Goal: Information Seeking & Learning: Compare options

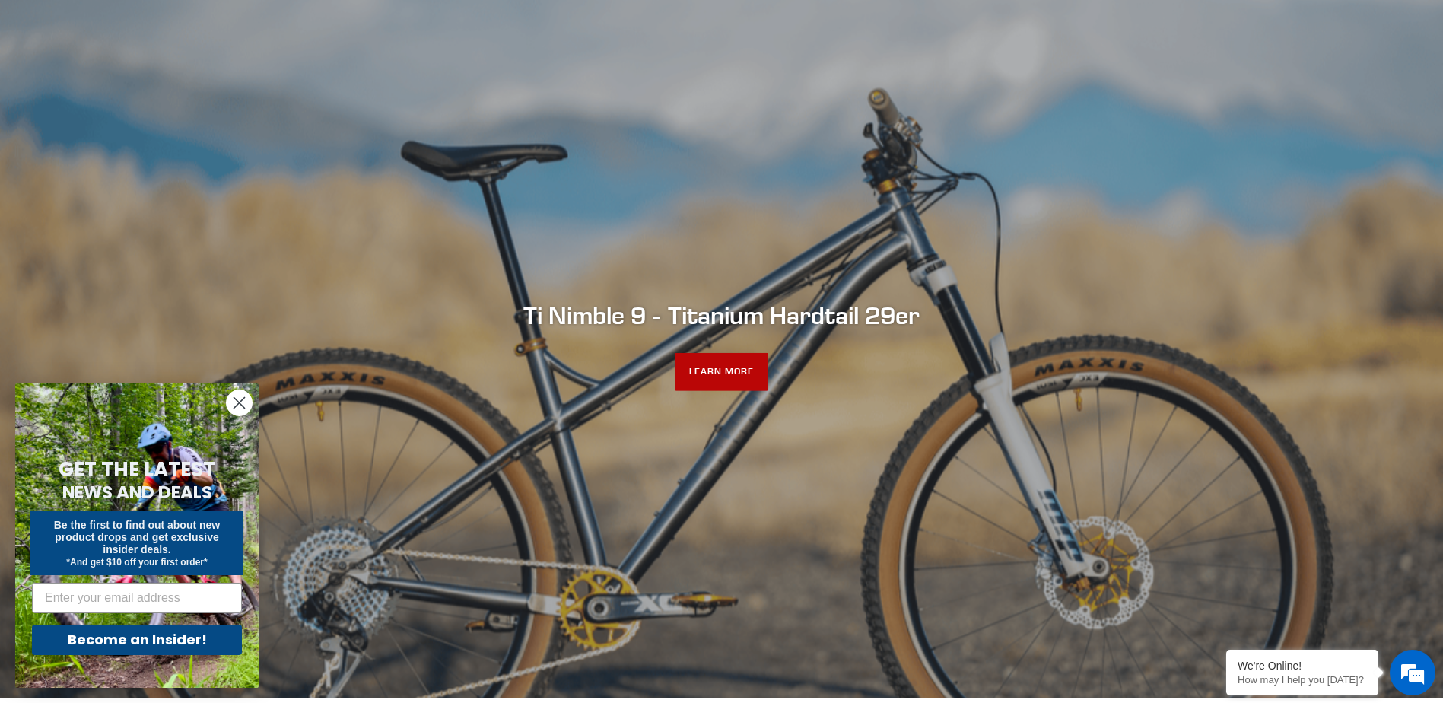
scroll to position [152, 0]
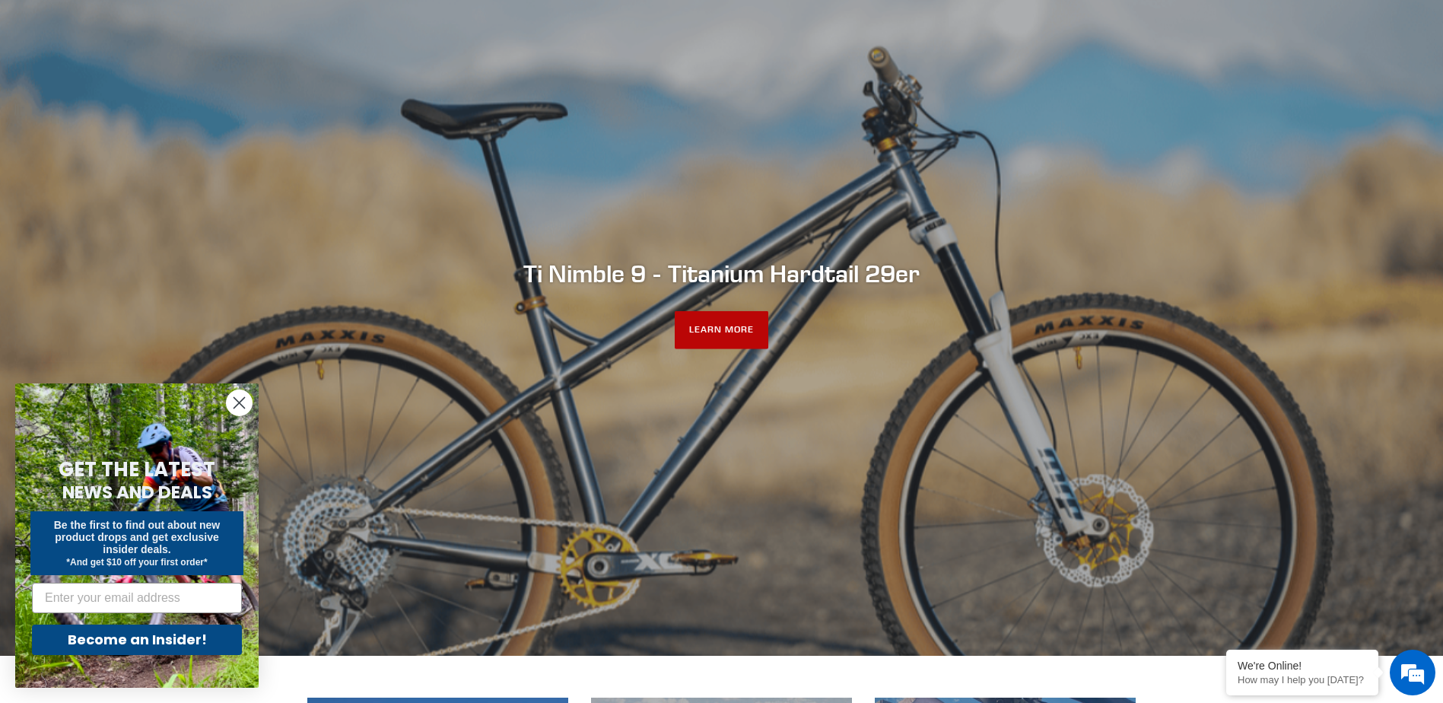
click at [697, 335] on link "LEARN MORE" at bounding box center [722, 330] width 94 height 38
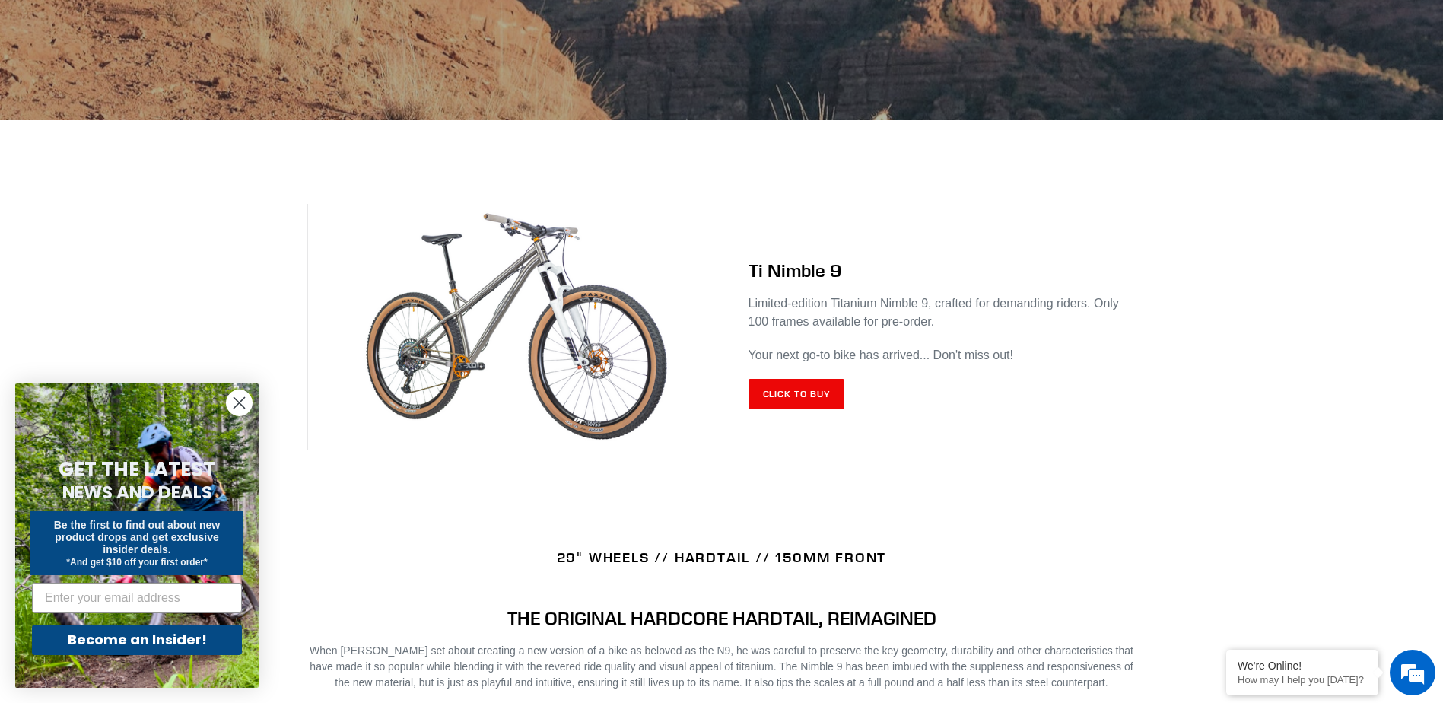
scroll to position [684, 0]
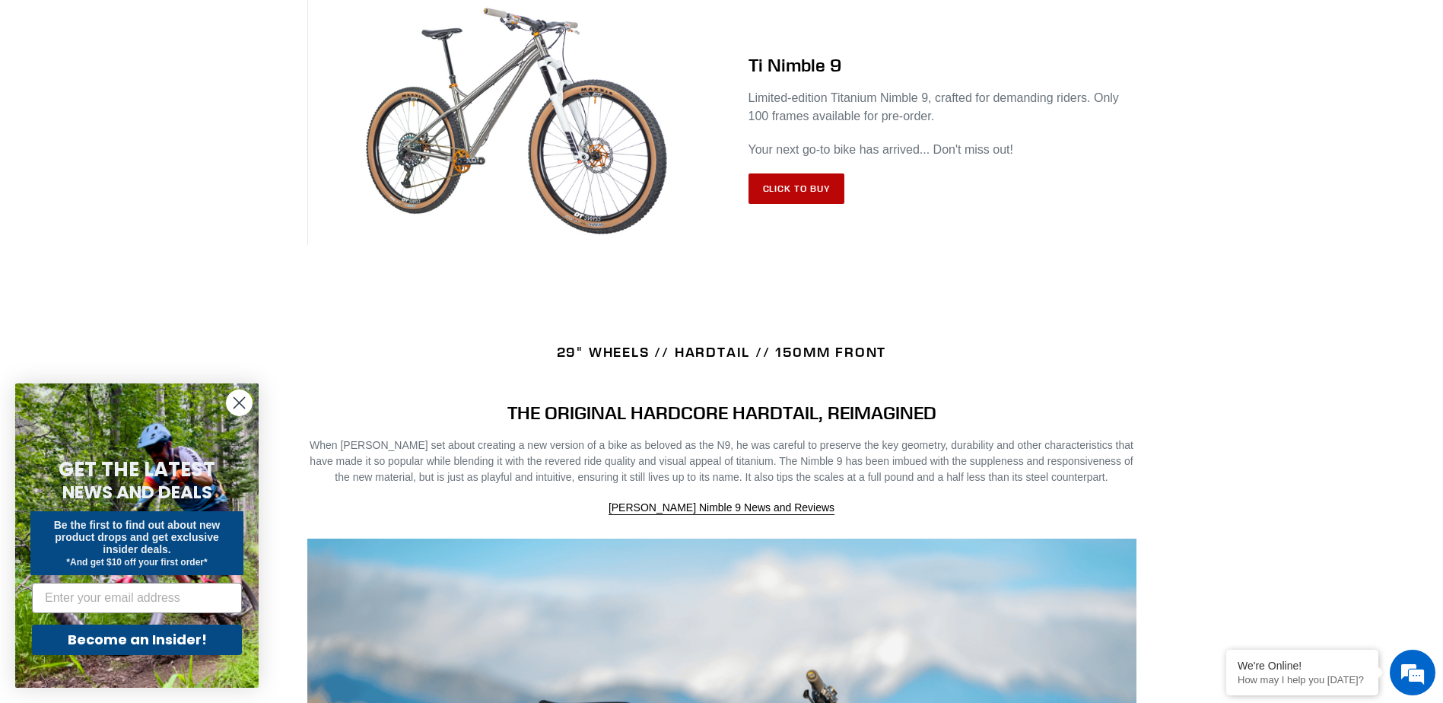
click at [799, 190] on link "Click to Buy" at bounding box center [796, 188] width 97 height 30
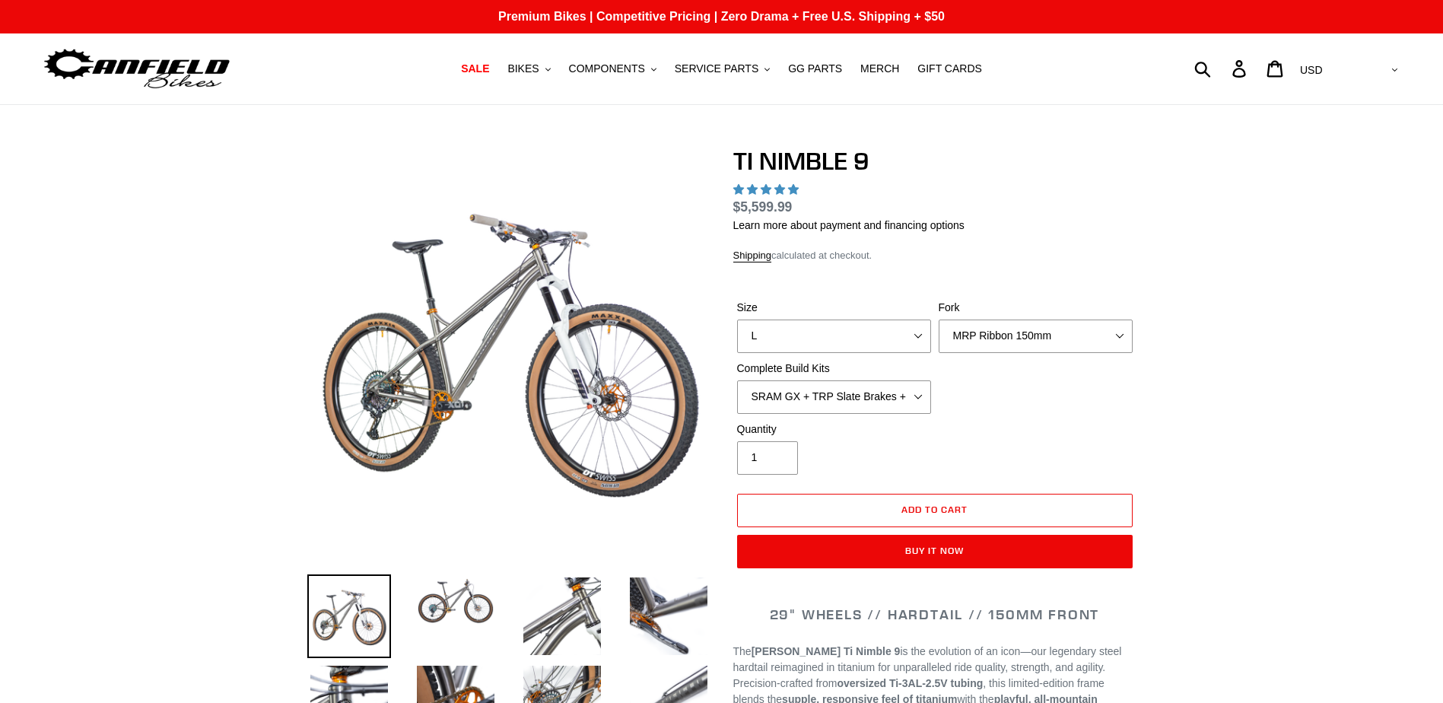
select select "highest-rating"
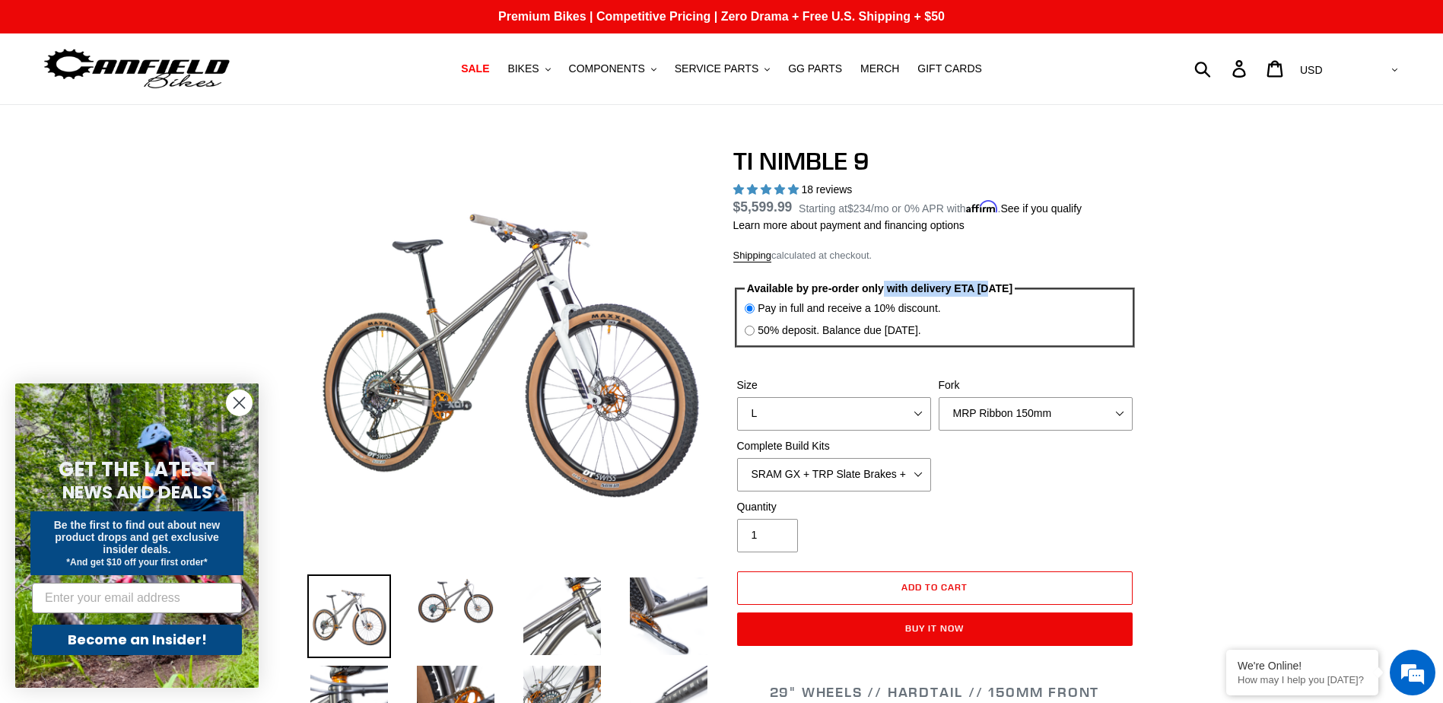
drag, startPoint x: 971, startPoint y: 290, endPoint x: 878, endPoint y: 294, distance: 93.7
click at [878, 294] on legend "Available by pre-order only with delivery ETA 8/22/25" at bounding box center [880, 289] width 270 height 16
click at [1074, 506] on div "Quantity 1" at bounding box center [934, 529] width 403 height 61
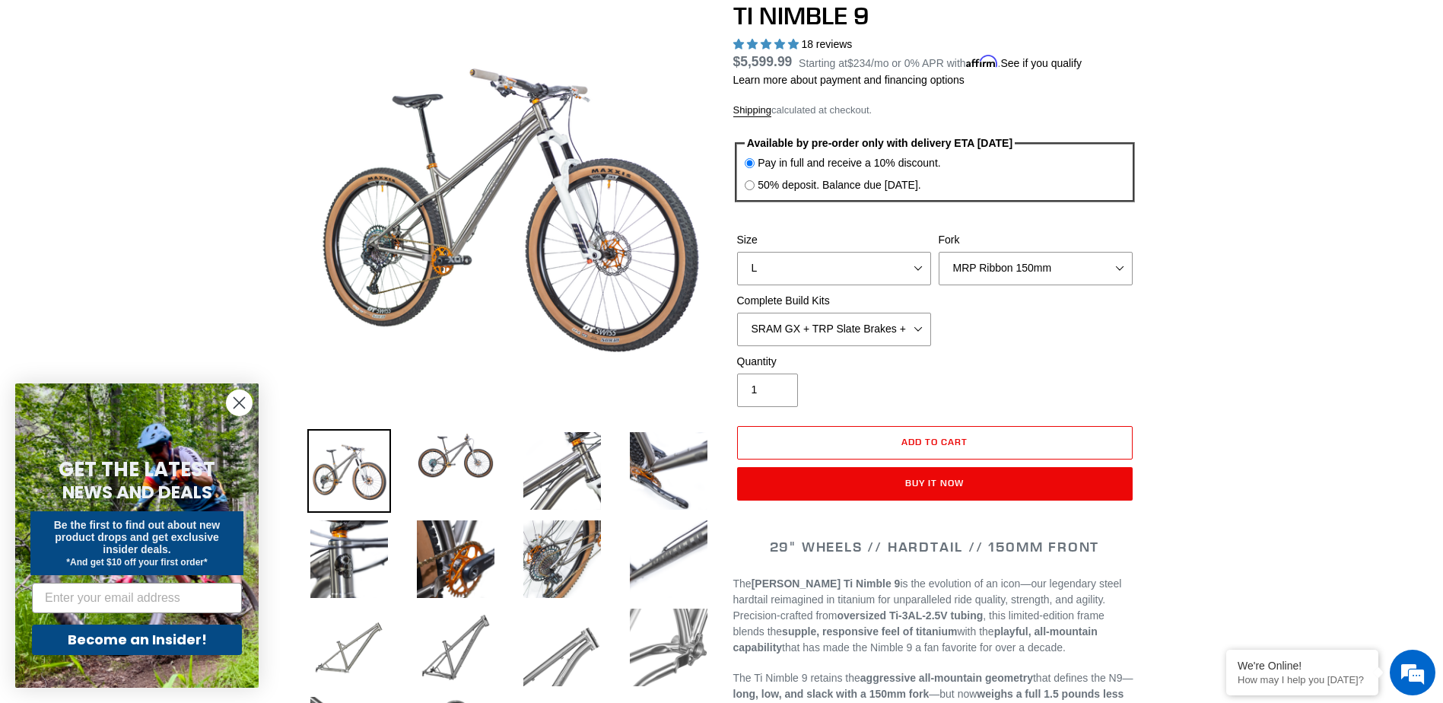
scroll to position [152, 0]
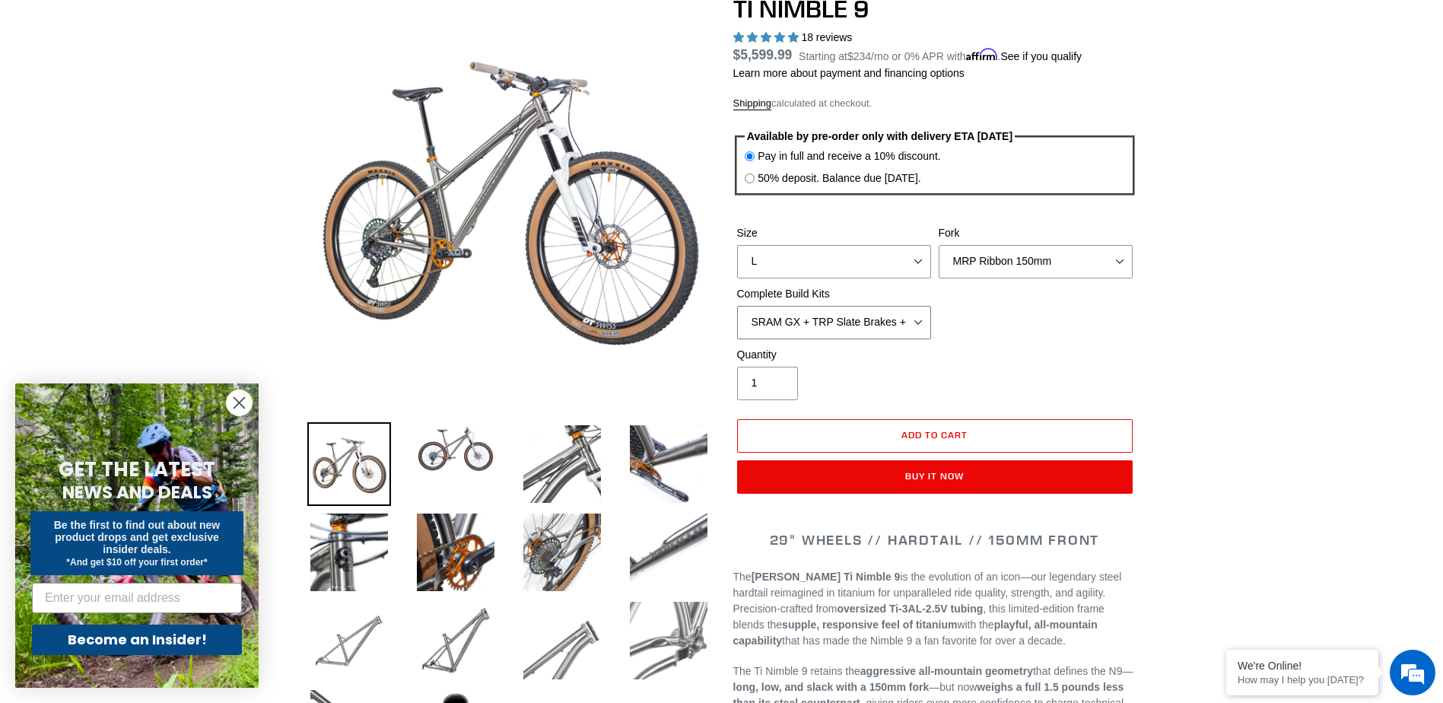
click at [872, 331] on select "SRAM GX + TRP Slate Brakes + Rotors + e13 LG-1 Wheels SHIMANO XT + SHIMANO brak…" at bounding box center [834, 322] width 194 height 33
click at [737, 306] on select "SRAM GX + TRP Slate Brakes + Rotors + e13 LG-1 Wheels SHIMANO XT + SHIMANO brak…" at bounding box center [834, 322] width 194 height 33
click at [862, 314] on select "SRAM GX + TRP Slate Brakes + Rotors + e13 LG-1 Wheels SHIMANO XT + SHIMANO brak…" at bounding box center [834, 322] width 194 height 33
select select "SHIMANO XTR + HOPE Brakes + DT Swiss Carbon Wheels"
click at [737, 306] on select "SRAM GX + TRP Slate Brakes + Rotors + e13 LG-1 Wheels SHIMANO XT + SHIMANO brak…" at bounding box center [834, 322] width 194 height 33
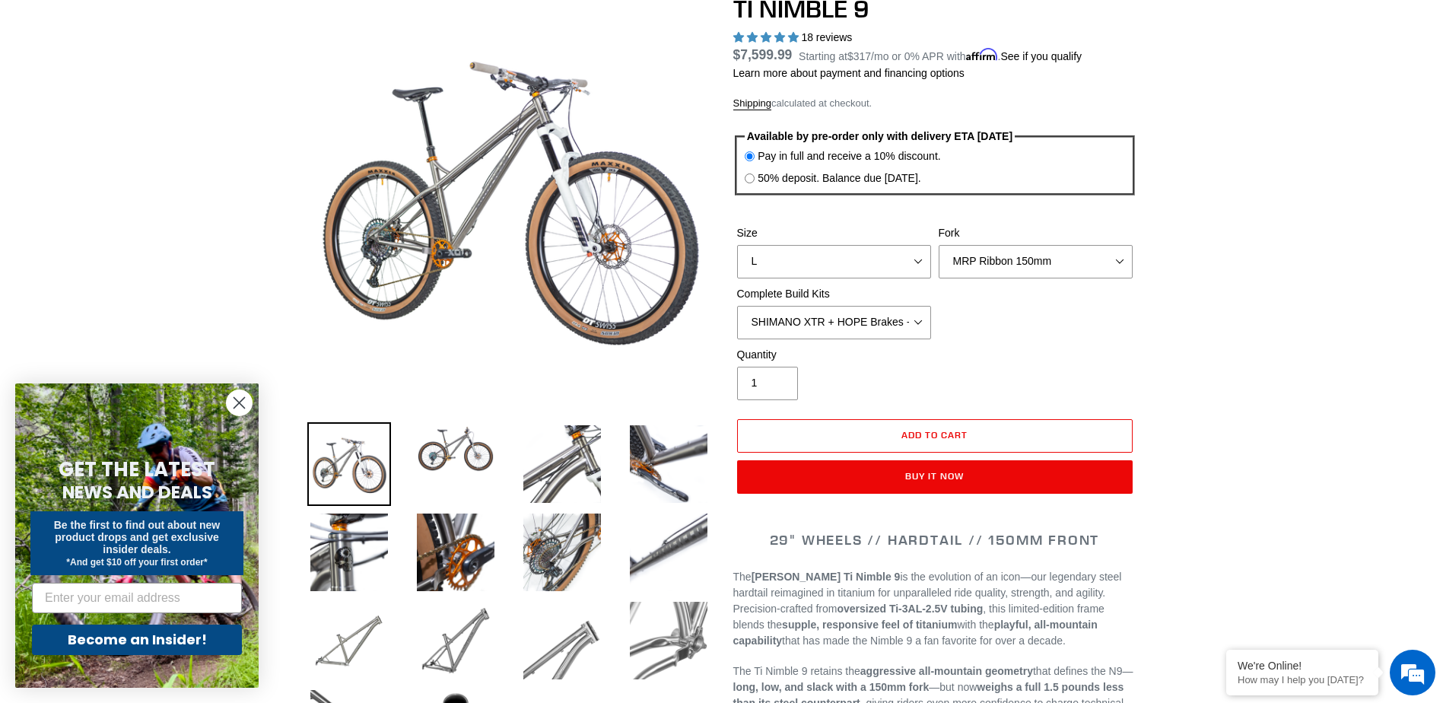
click at [881, 344] on div "Size S M L XL / XXL (Specify at checkout) Fork MRP Ribbon 150mm RockShox Lyrik …" at bounding box center [934, 286] width 403 height 122
click at [884, 337] on select "SRAM GX + TRP Slate Brakes + Rotors + e13 LG-1 Wheels SHIMANO XT + SHIMANO brak…" at bounding box center [834, 322] width 194 height 33
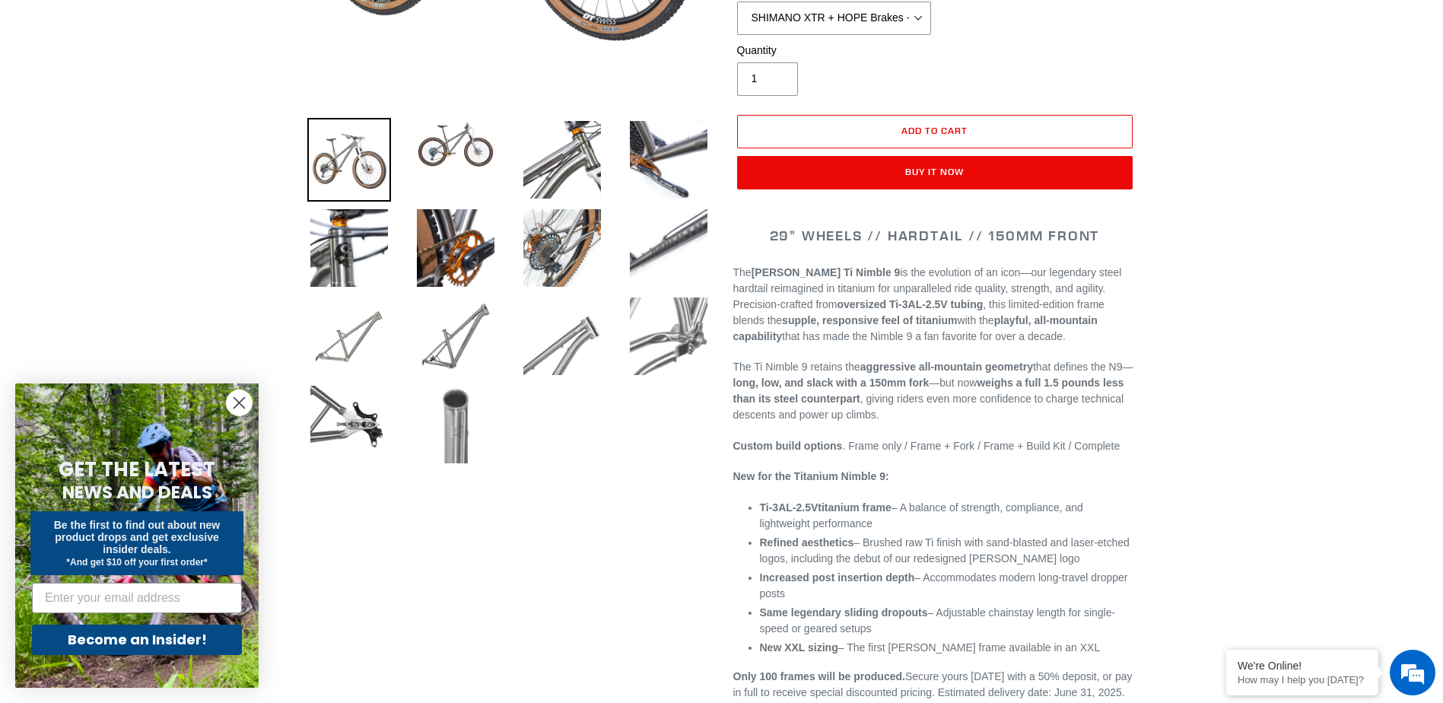
click at [439, 444] on img at bounding box center [456, 425] width 84 height 84
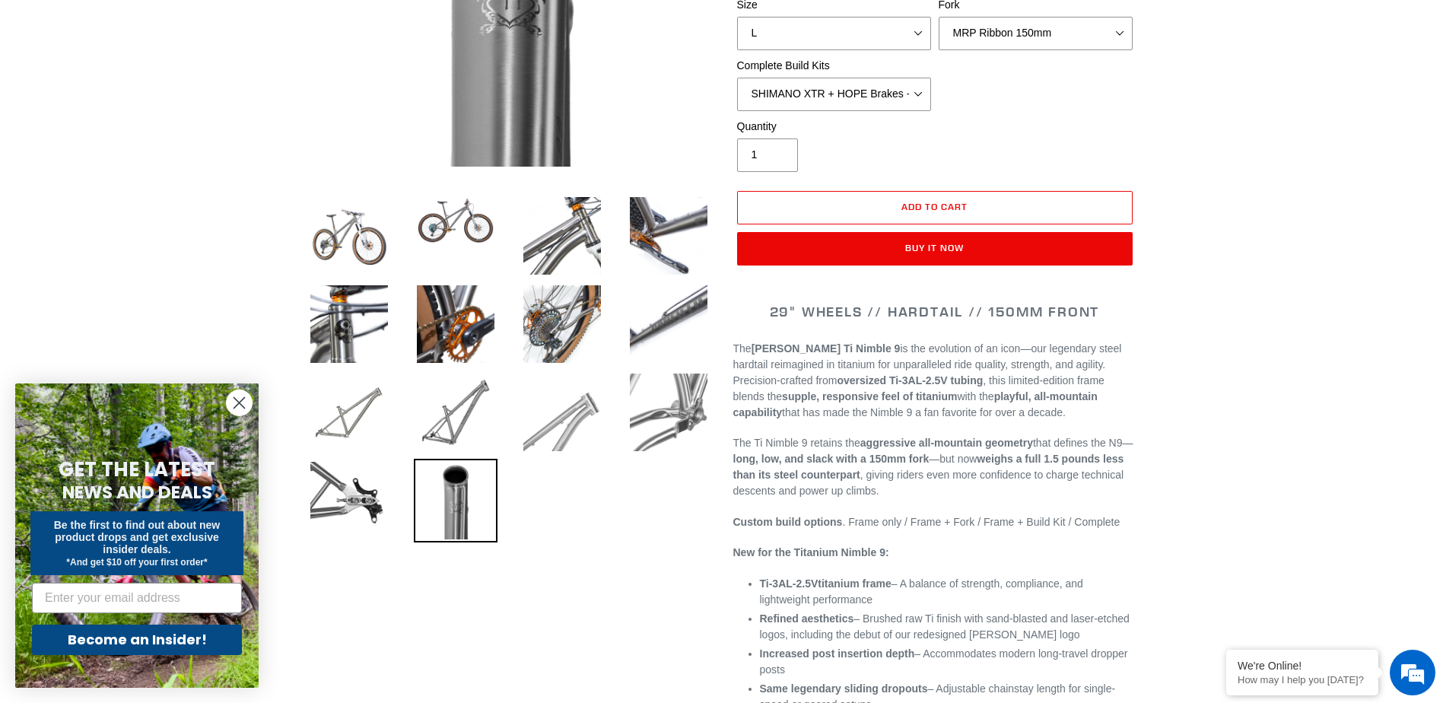
click at [581, 424] on img at bounding box center [562, 412] width 84 height 84
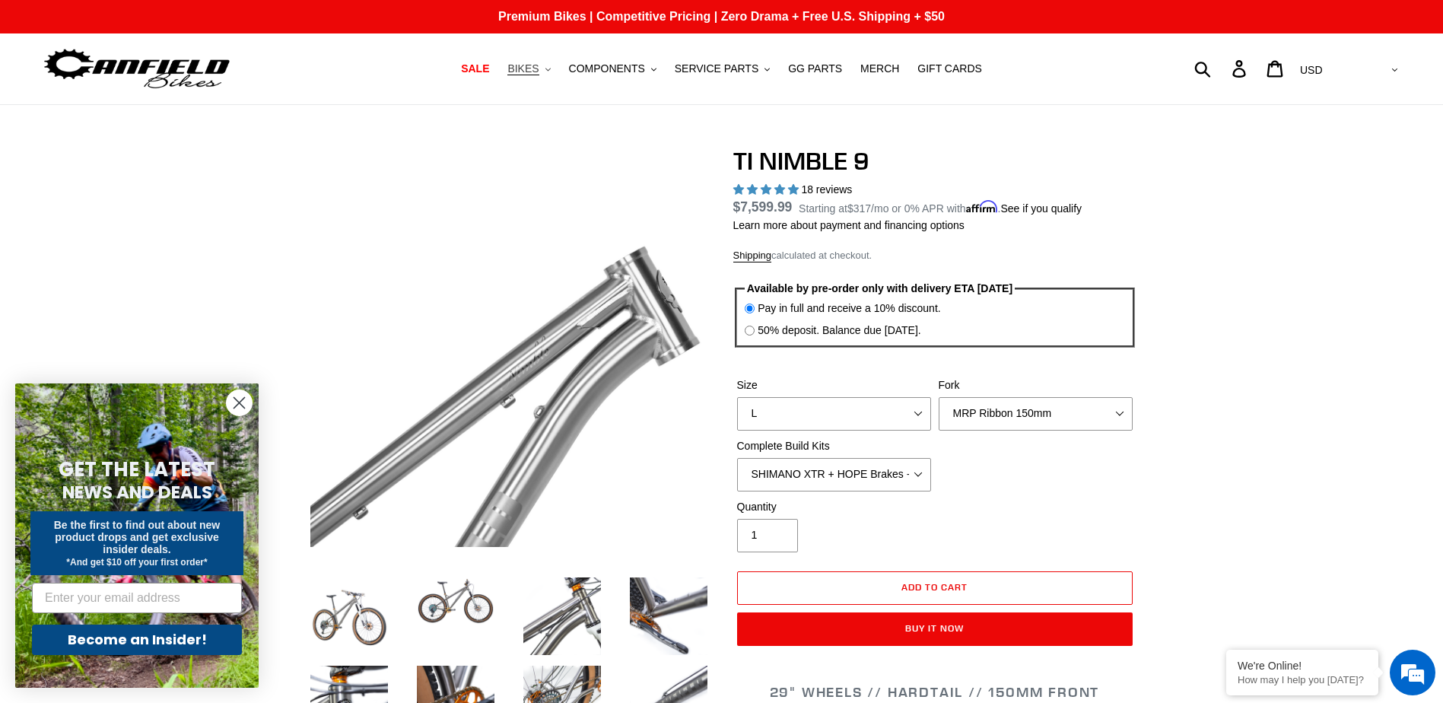
click at [549, 73] on button "BIKES .cls-1{fill:#231f20}" at bounding box center [529, 69] width 58 height 21
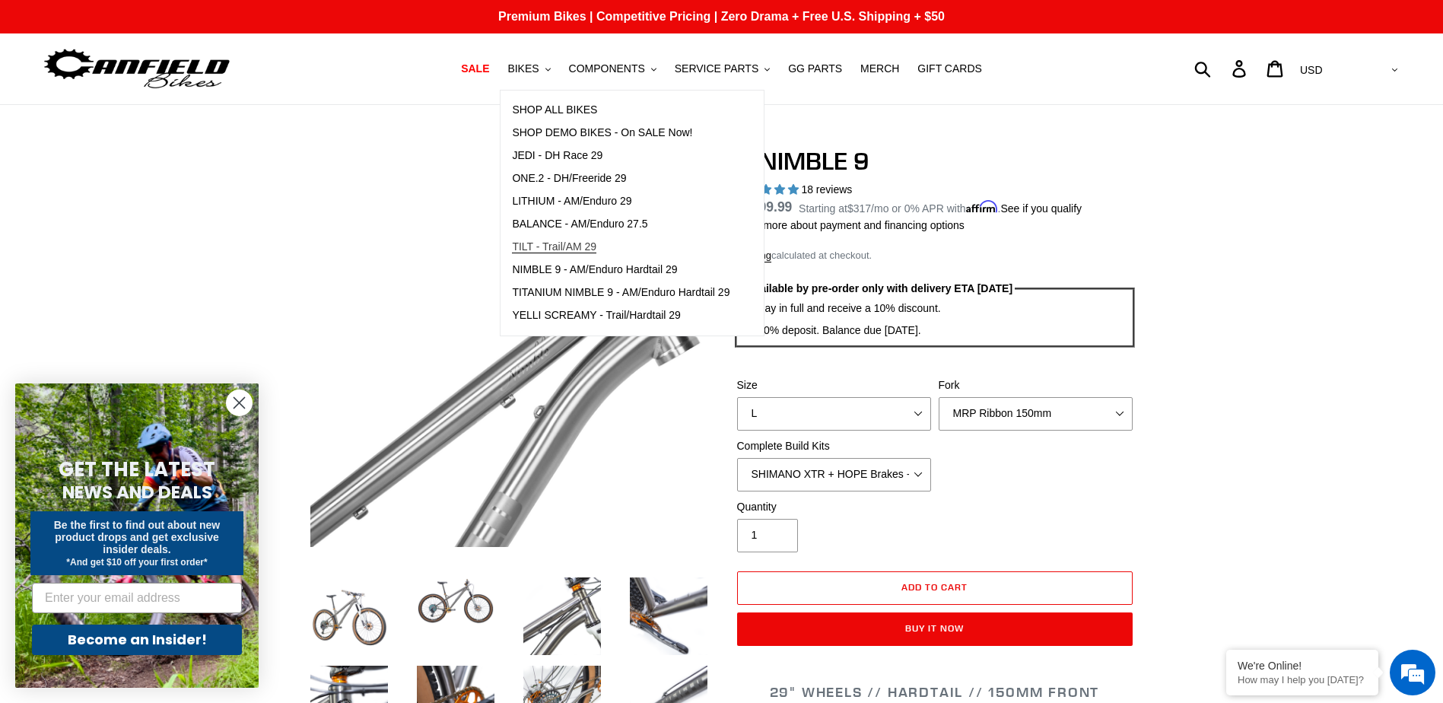
click at [596, 252] on span "TILT - Trail/AM 29" at bounding box center [554, 246] width 84 height 13
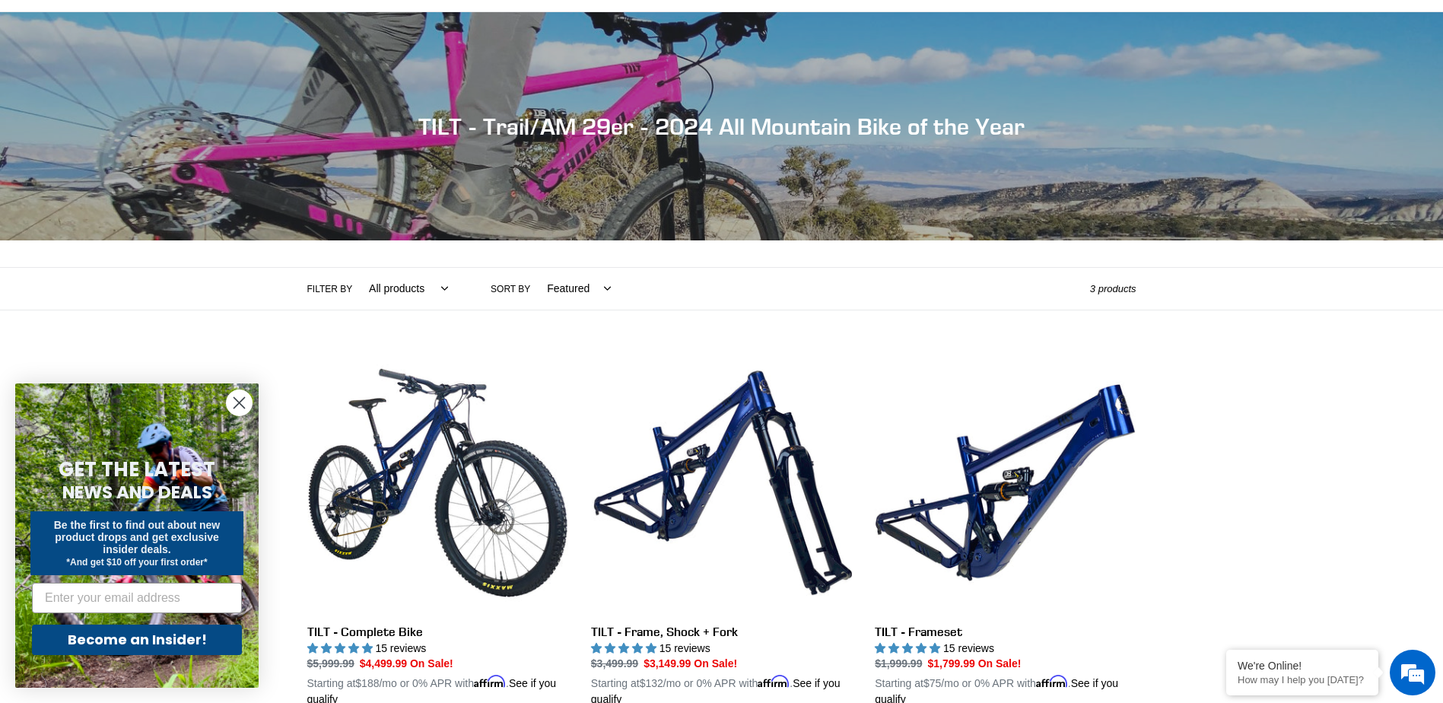
scroll to position [76, 0]
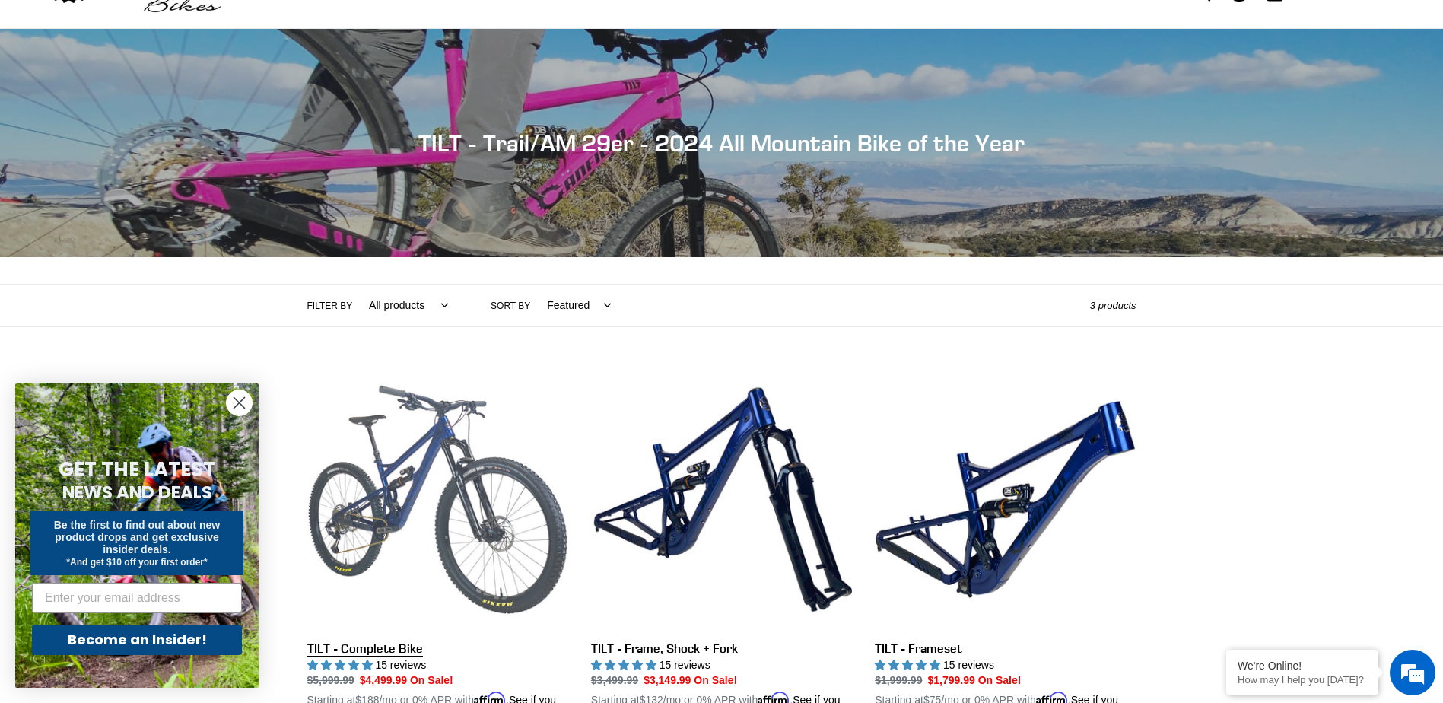
click at [426, 566] on link "TILT - Complete Bike" at bounding box center [437, 547] width 261 height 356
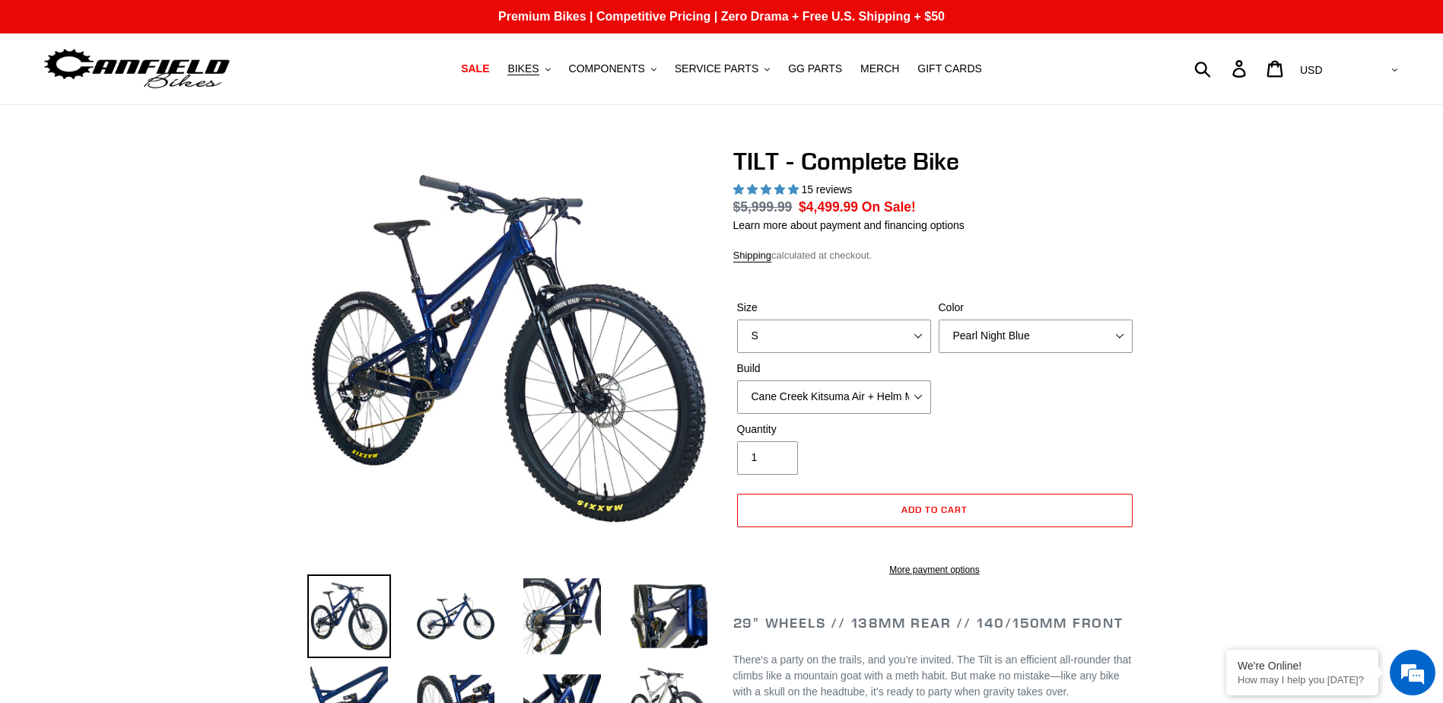
select select "highest-rating"
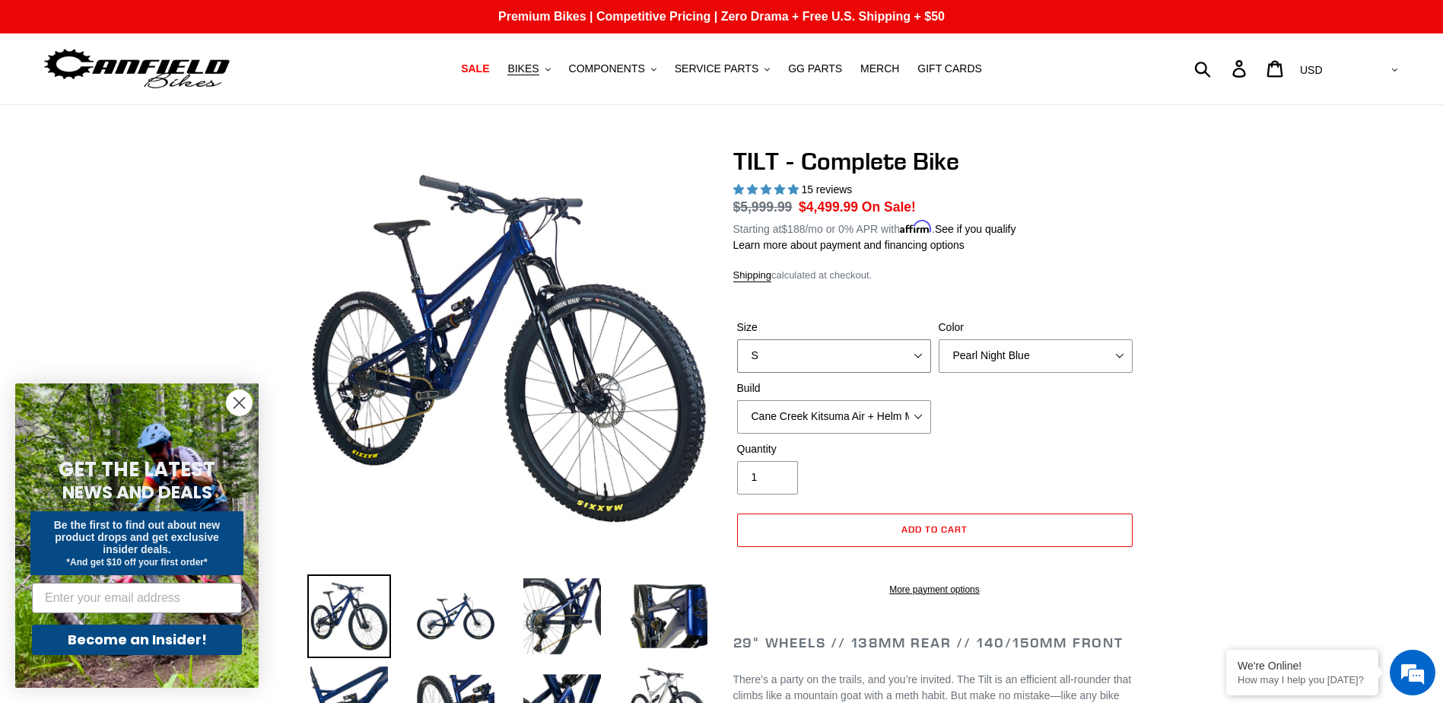
click at [881, 351] on select "S M L" at bounding box center [834, 355] width 194 height 33
select select "L"
click at [737, 339] on select "S M L" at bounding box center [834, 355] width 194 height 33
click at [1082, 344] on select "Pearl Night Blue Stealth Silver Raw" at bounding box center [1035, 355] width 194 height 33
click at [938, 339] on select "Pearl Night Blue Stealth Silver Raw" at bounding box center [1035, 355] width 194 height 33
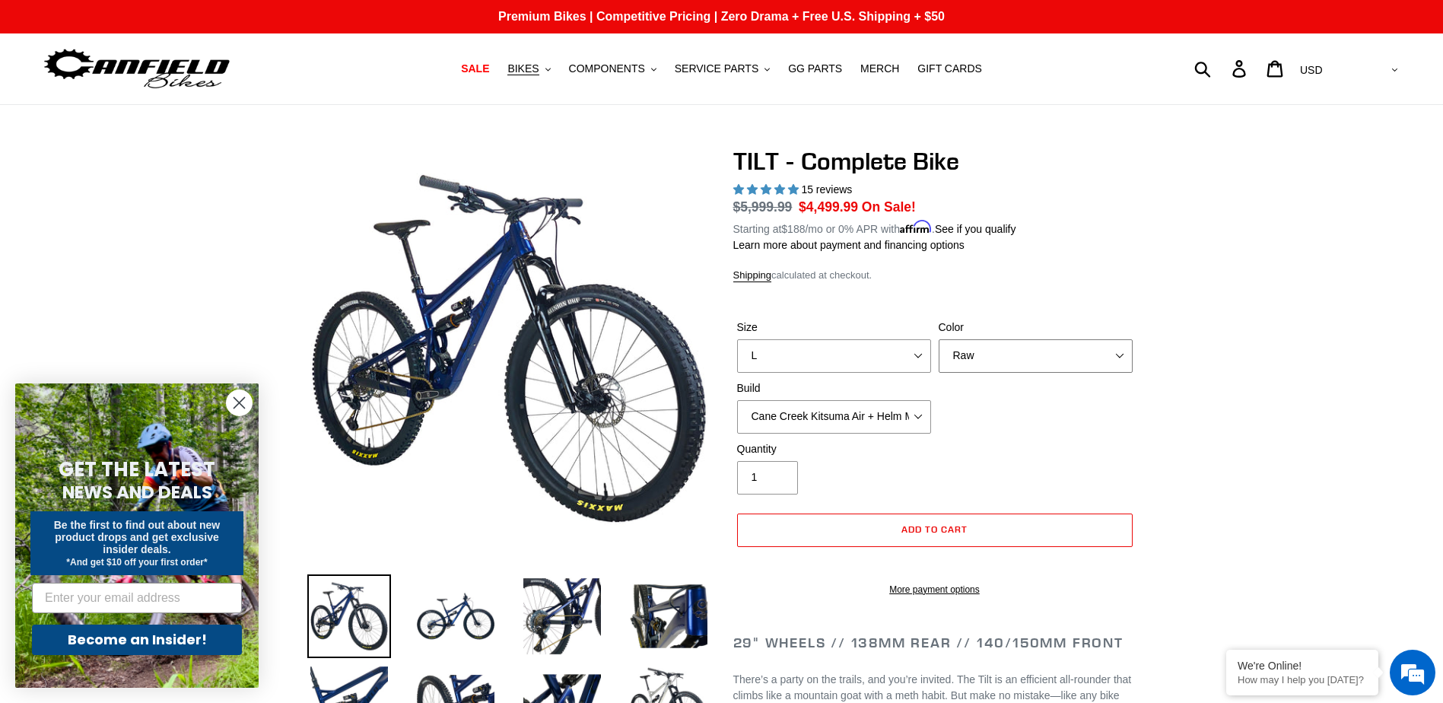
click at [1035, 366] on select "Pearl Night Blue Stealth Silver Raw" at bounding box center [1035, 355] width 194 height 33
click at [938, 339] on select "Pearl Night Blue Stealth Silver Raw" at bounding box center [1035, 355] width 194 height 33
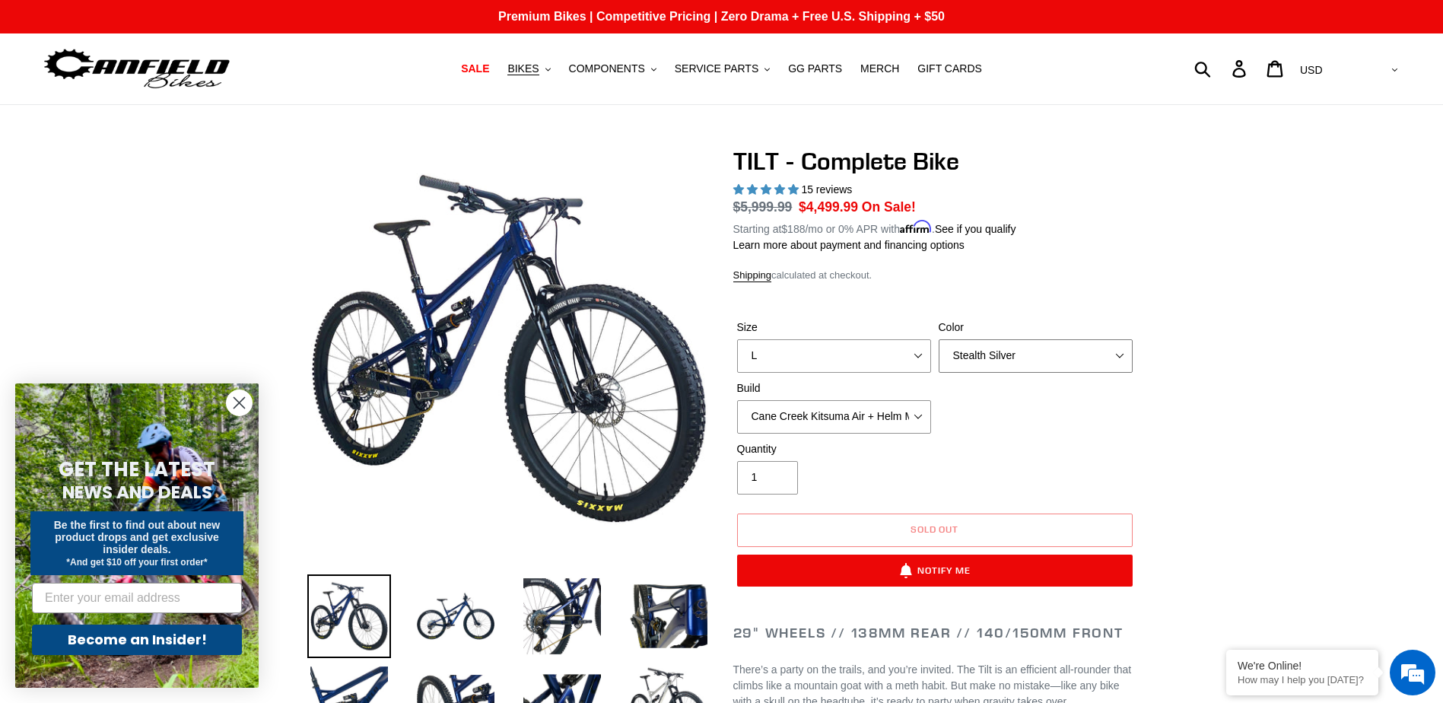
click at [1058, 348] on select "Pearl Night Blue Stealth Silver Raw" at bounding box center [1035, 355] width 194 height 33
select select "Pearl Night Blue"
click at [938, 339] on select "Pearl Night Blue Stealth Silver Raw" at bounding box center [1035, 355] width 194 height 33
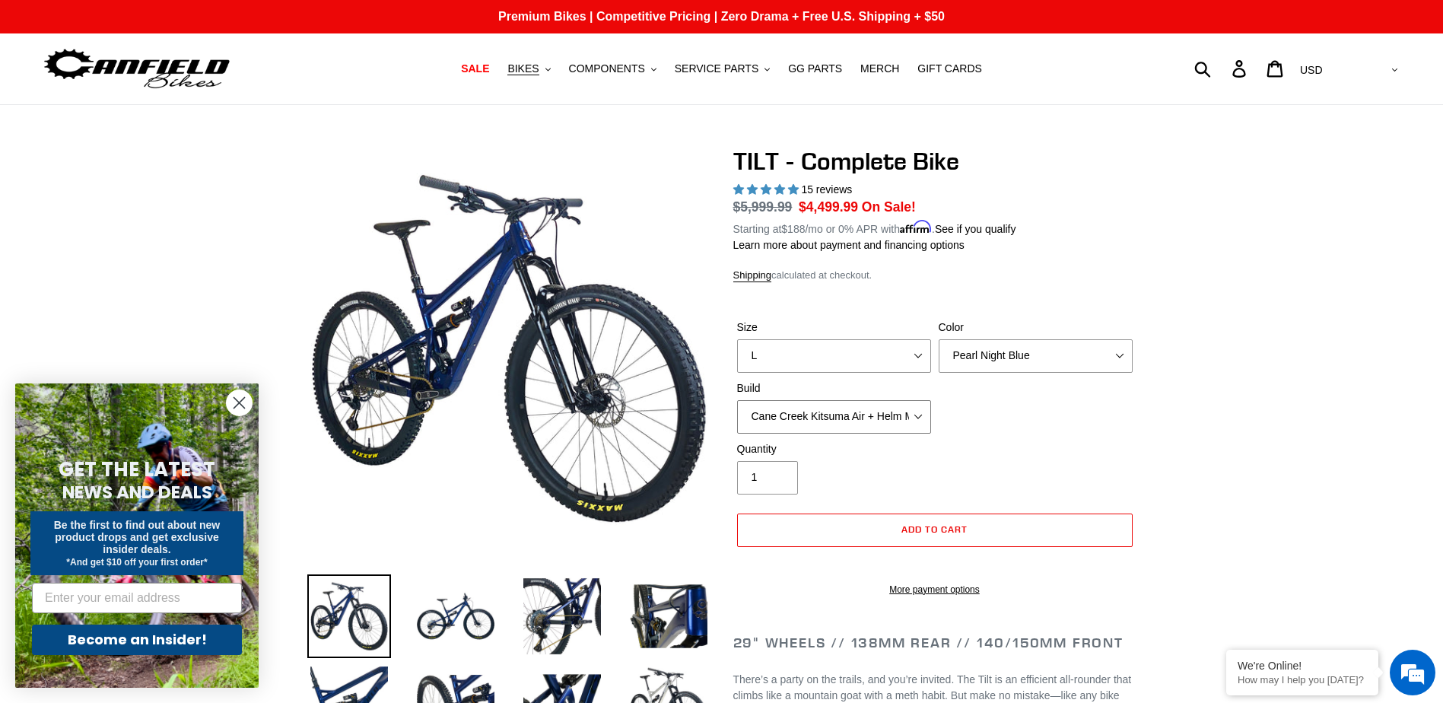
click at [875, 430] on select "Cane Creek Kitsuma Air + Helm MKII 140 + SRAM GX Cane Creek Kitsuma Air + Helm …" at bounding box center [834, 416] width 194 height 33
click at [737, 400] on select "Cane Creek Kitsuma Air + Helm MKII 140 + SRAM GX Cane Creek Kitsuma Air + Helm …" at bounding box center [834, 416] width 194 height 33
click at [877, 400] on select "Cane Creek Kitsuma Air + Helm MKII 140 + SRAM GX Cane Creek Kitsuma Air + Helm …" at bounding box center [834, 416] width 194 height 33
click at [737, 400] on select "Cane Creek Kitsuma Air + Helm MKII 140 + SRAM GX Cane Creek Kitsuma Air + Helm …" at bounding box center [834, 416] width 194 height 33
click at [911, 411] on select "Cane Creek Kitsuma Air + Helm MKII 140 + SRAM GX Cane Creek Kitsuma Air + Helm …" at bounding box center [834, 416] width 194 height 33
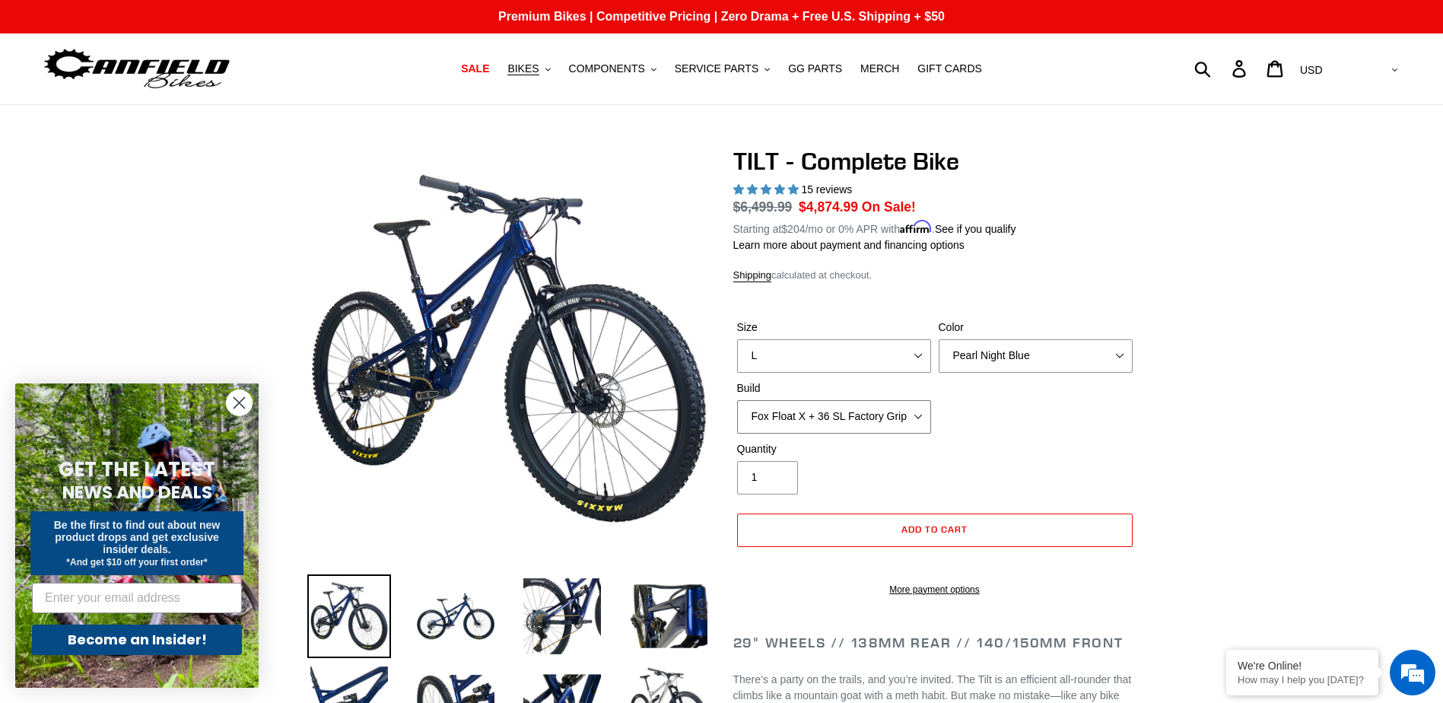
click at [737, 400] on select "Cane Creek Kitsuma Air + Helm MKII 140 + SRAM GX Cane Creek Kitsuma Air + Helm …" at bounding box center [834, 416] width 194 height 33
click at [875, 408] on select "Cane Creek Kitsuma Air + Helm MKII 140 + SRAM GX Cane Creek Kitsuma Air + Helm …" at bounding box center [834, 416] width 194 height 33
click at [737, 400] on select "Cane Creek Kitsuma Air + Helm MKII 140 + SRAM GX Cane Creek Kitsuma Air + Helm …" at bounding box center [834, 416] width 194 height 33
click at [889, 437] on div "Size S M L Color Pearl Night Blue Stealth Silver Raw Build Cane Creek Kitsuma A…" at bounding box center [934, 380] width 403 height 122
click at [887, 416] on select "Cane Creek Kitsuma Air + Helm MKII 140 + SRAM GX Cane Creek Kitsuma Air + Helm …" at bounding box center [834, 416] width 194 height 33
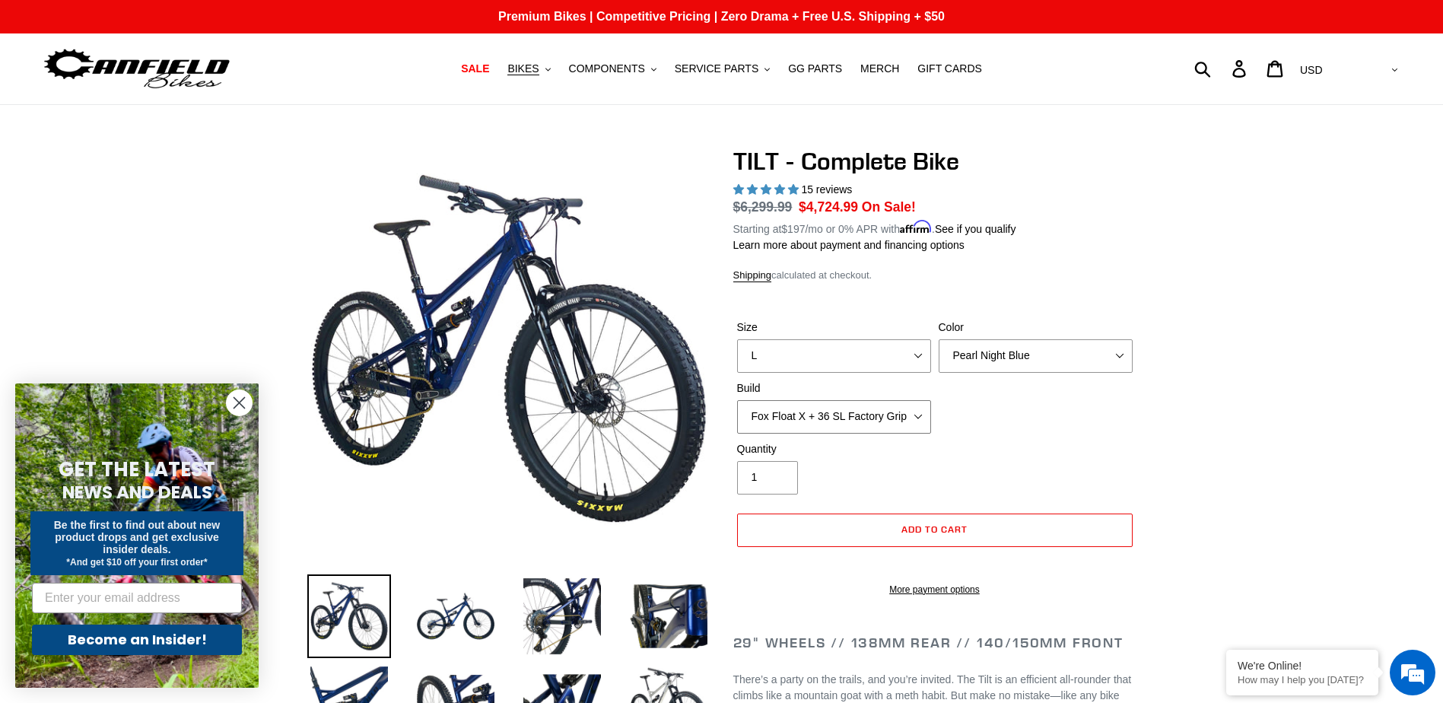
click at [737, 400] on select "Cane Creek Kitsuma Air + Helm MKII 140 + SRAM GX Cane Creek Kitsuma Air + Helm …" at bounding box center [834, 416] width 194 height 33
click at [903, 437] on div "Size S M L Color Pearl Night Blue Stealth Silver Raw Build Cane Creek Kitsuma A…" at bounding box center [934, 380] width 403 height 122
click at [906, 413] on select "Cane Creek Kitsuma Air + Helm MKII 140 + SRAM GX Cane Creek Kitsuma Air + Helm …" at bounding box center [834, 416] width 194 height 33
select select "Fox Float X + 36 SL Factory Grip X 140 + SRAM XO"
click at [737, 400] on select "Cane Creek Kitsuma Air + Helm MKII 140 + SRAM GX Cane Creek Kitsuma Air + Helm …" at bounding box center [834, 416] width 194 height 33
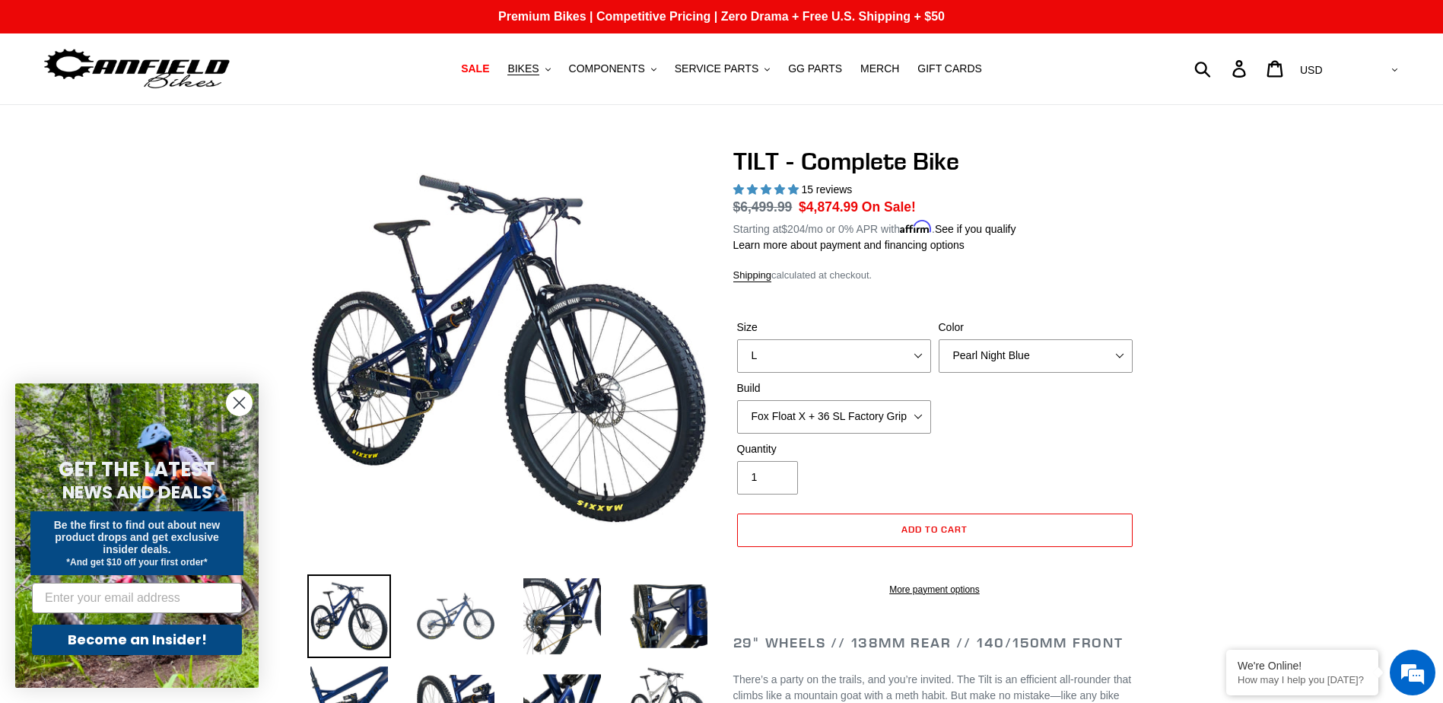
click at [483, 615] on img at bounding box center [456, 616] width 84 height 84
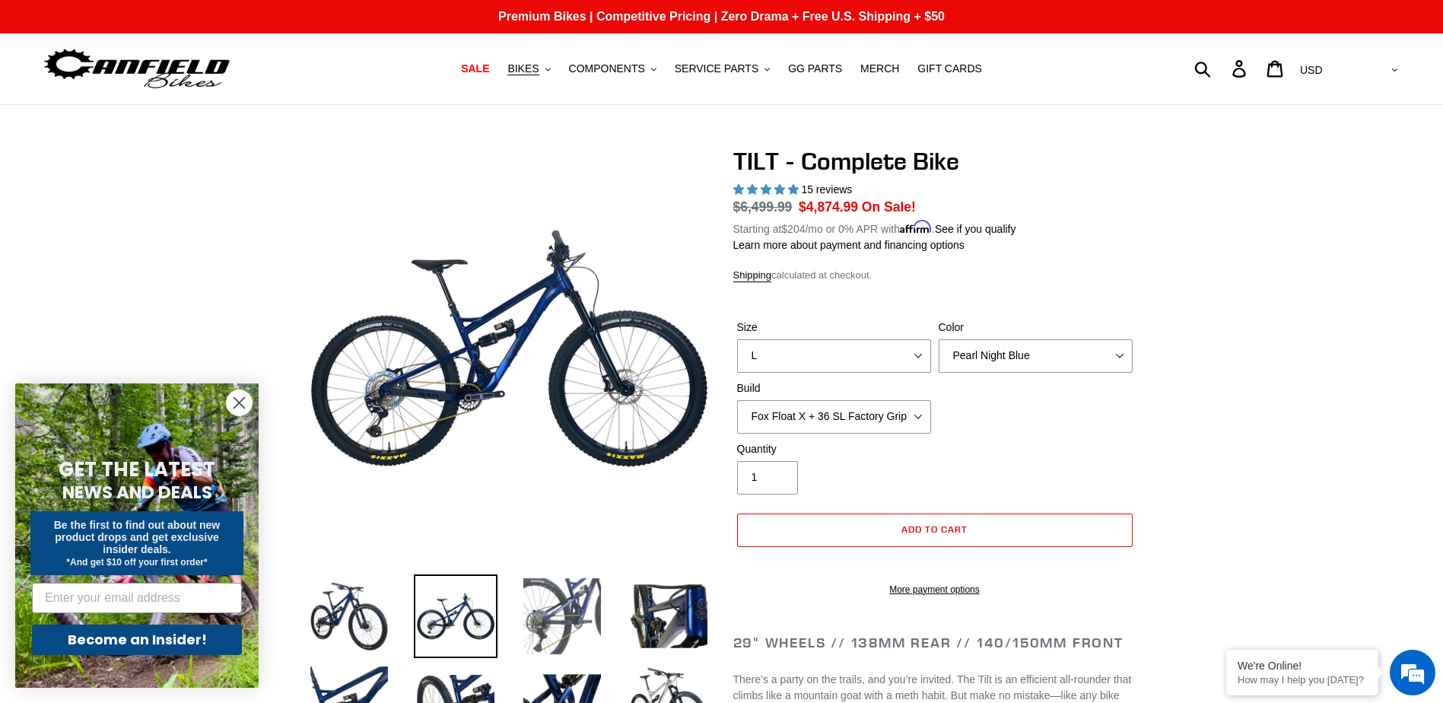
click at [553, 621] on img at bounding box center [562, 616] width 84 height 84
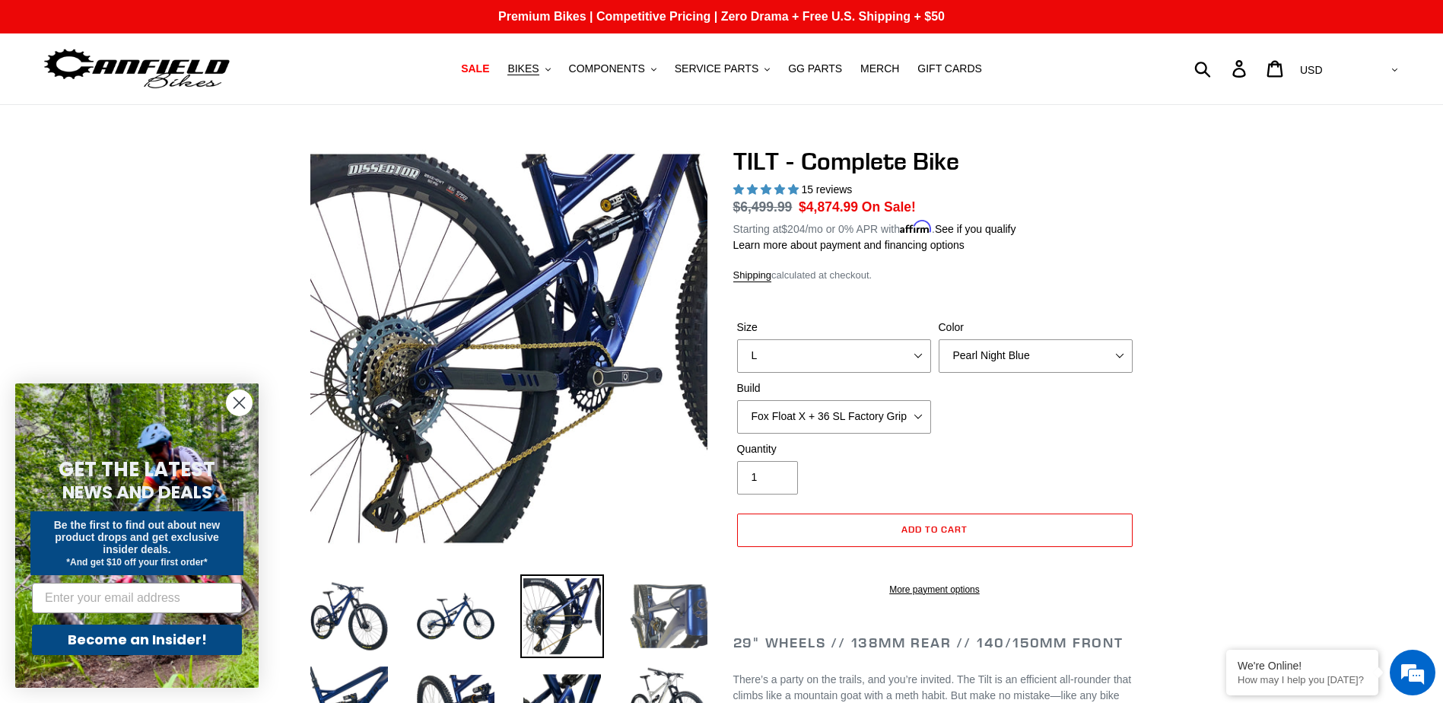
click at [668, 625] on img at bounding box center [669, 616] width 84 height 84
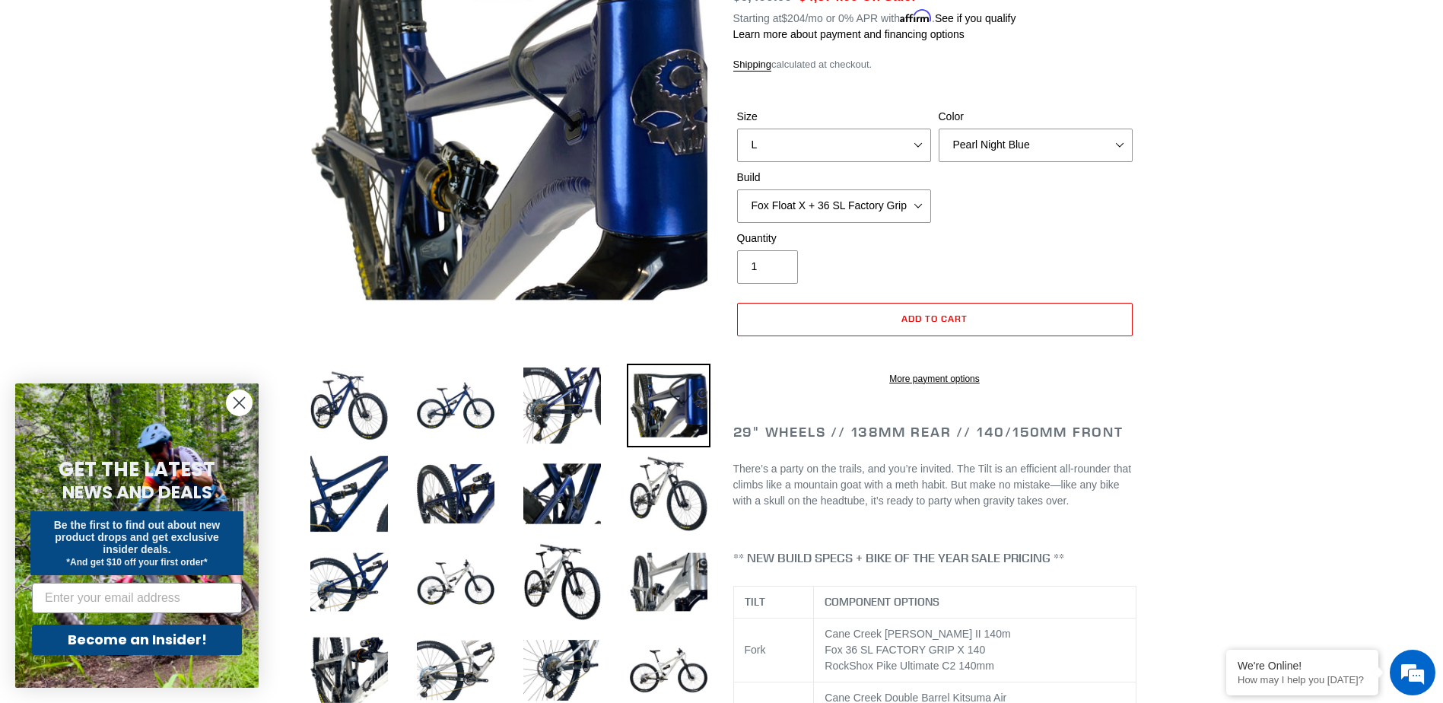
scroll to position [228, 0]
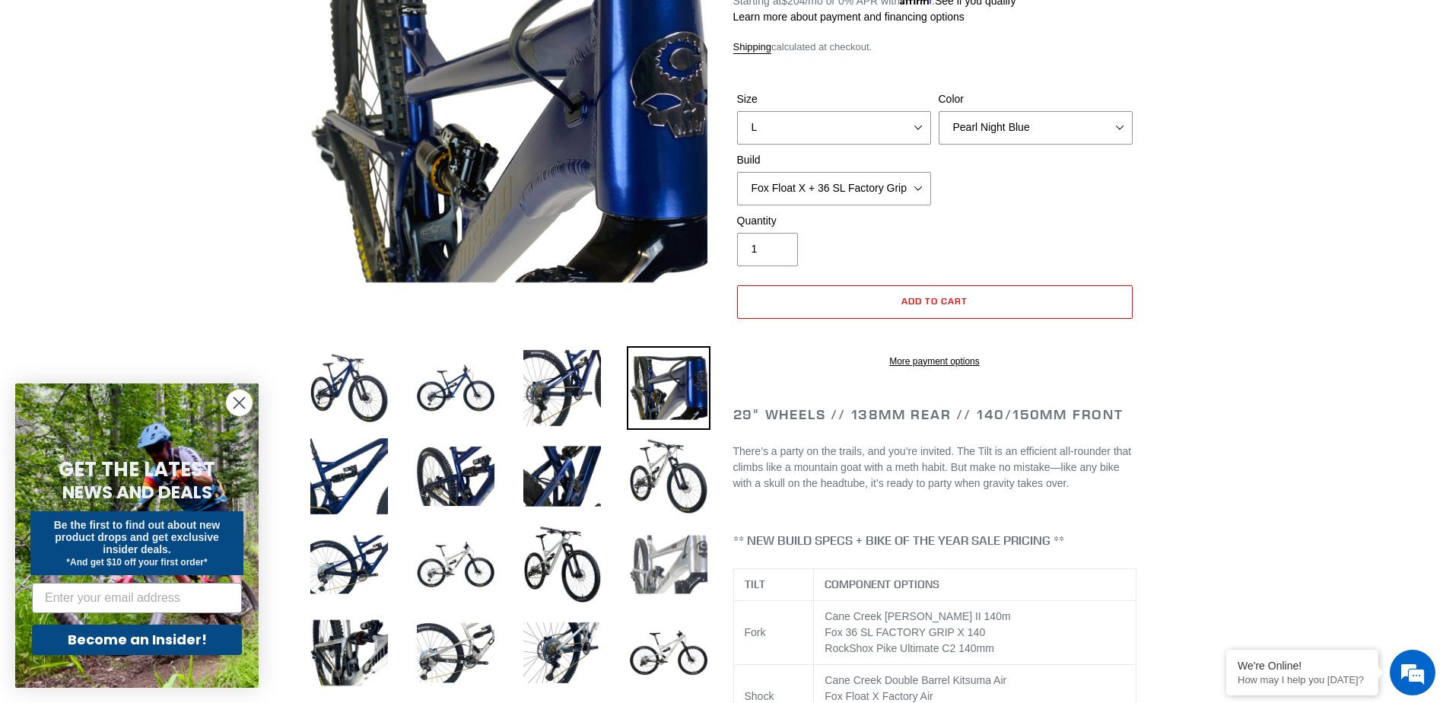
click at [630, 545] on img at bounding box center [669, 564] width 84 height 84
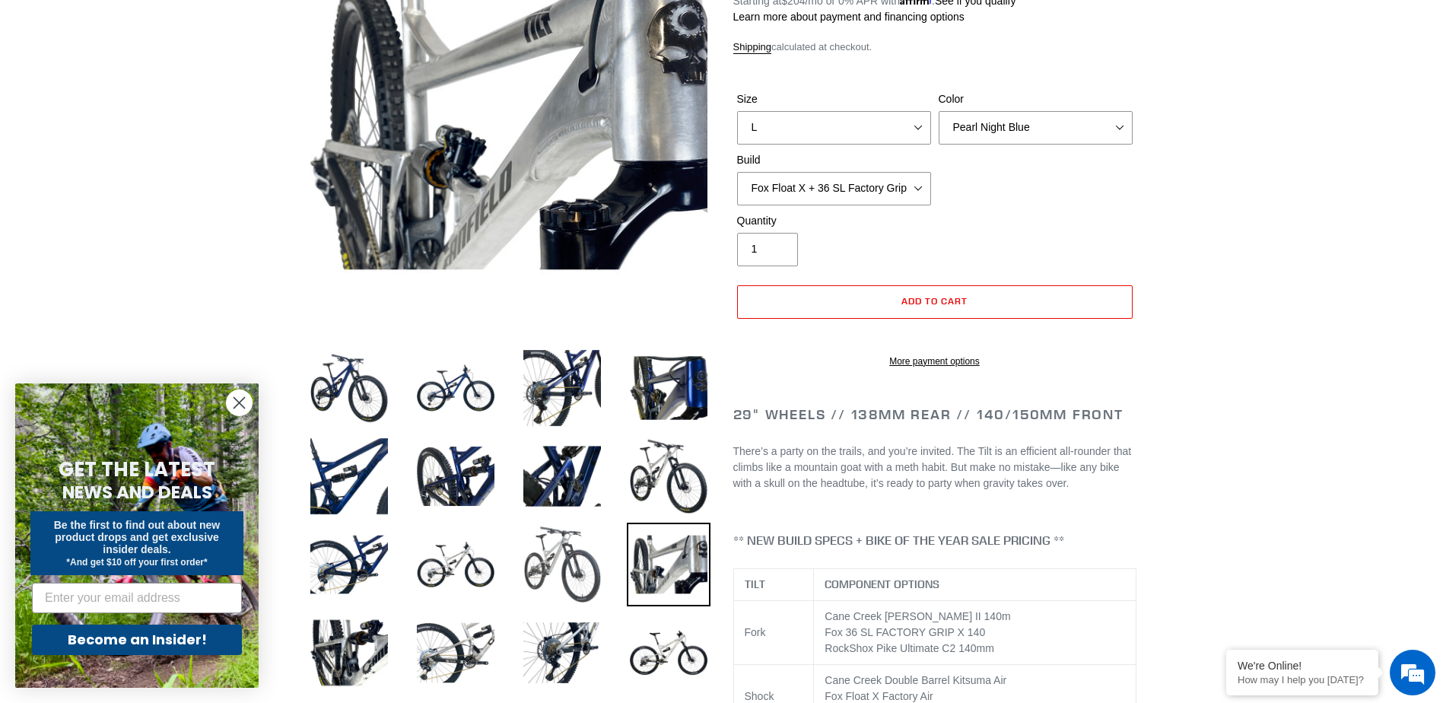
scroll to position [0, 0]
